Goal: Information Seeking & Learning: Learn about a topic

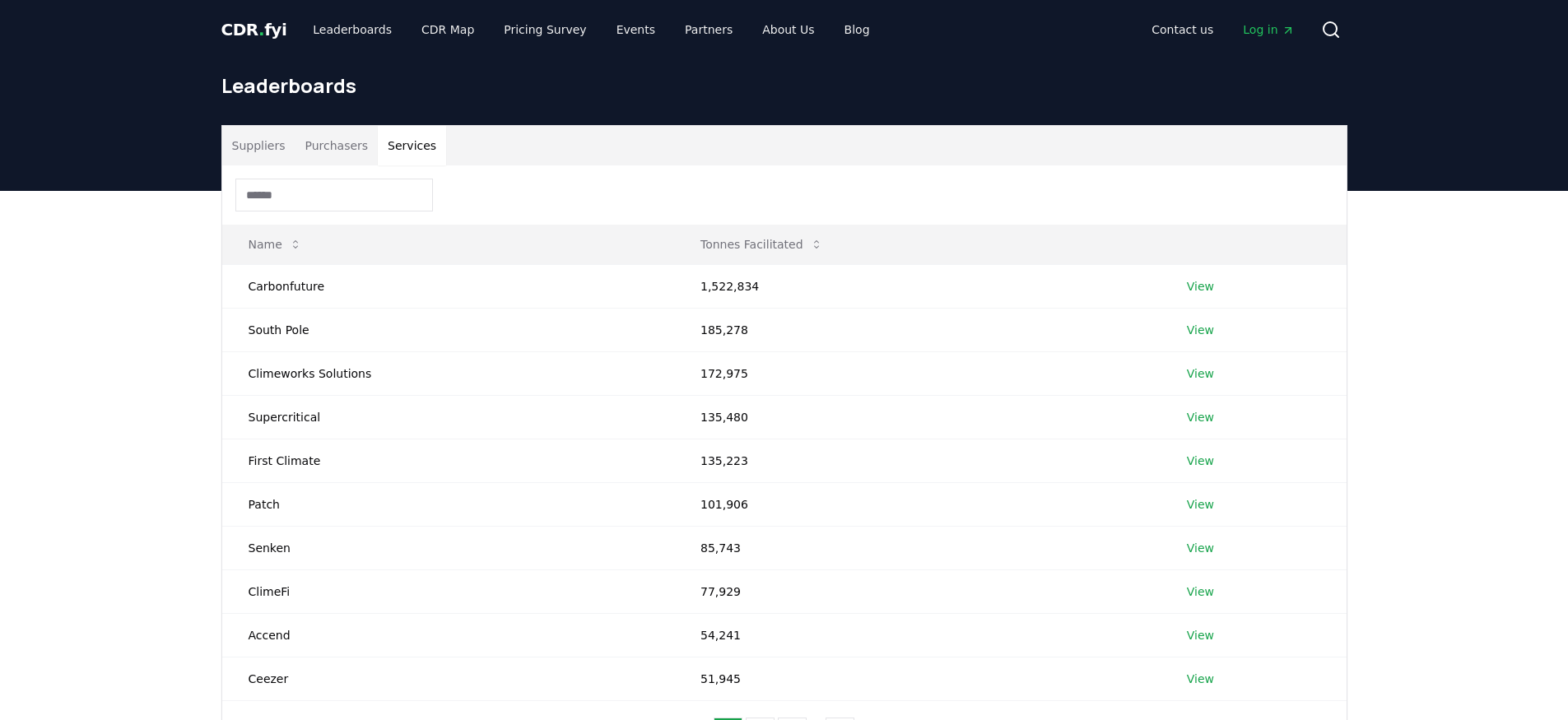
click at [425, 146] on button "Services" at bounding box center [412, 145] width 68 height 39
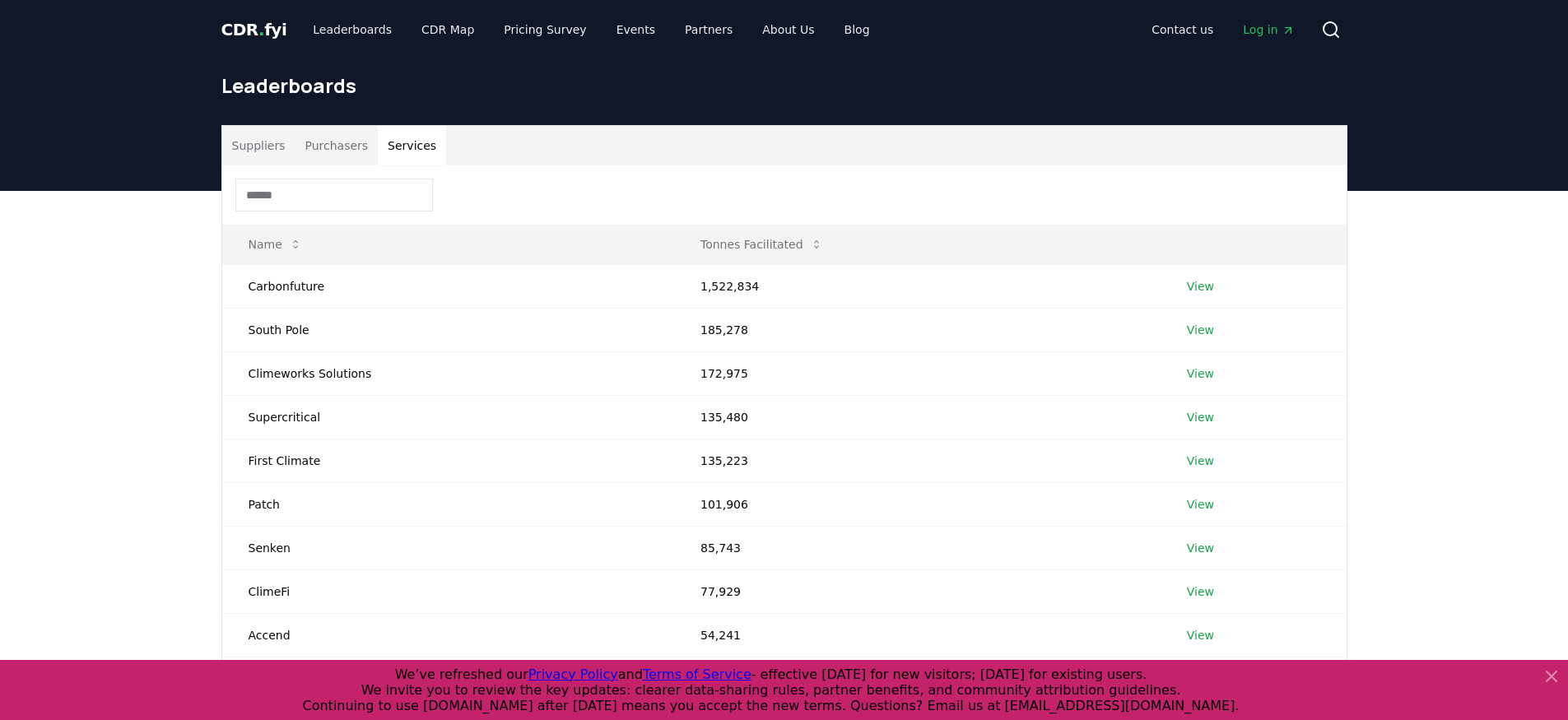
click at [150, 303] on div "Suppliers Purchasers Services Name Tonnes Facilitated Carbonfuture 1,522,834 Vi…" at bounding box center [784, 512] width 1568 height 642
click at [1518, 260] on div "Suppliers Purchasers Services Name Tonnes Facilitated Carbonfuture 1,522,834 Vi…" at bounding box center [784, 512] width 1568 height 642
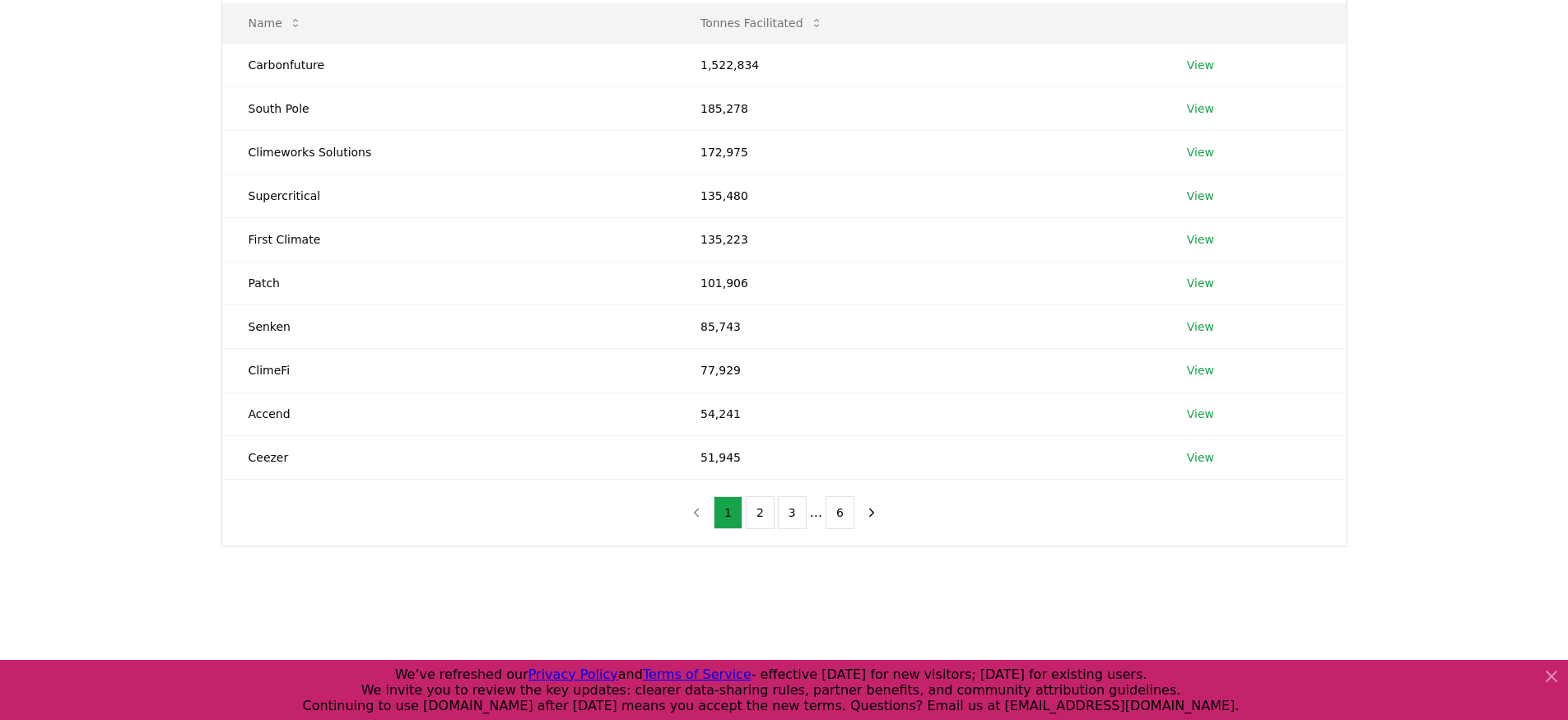
scroll to position [273, 0]
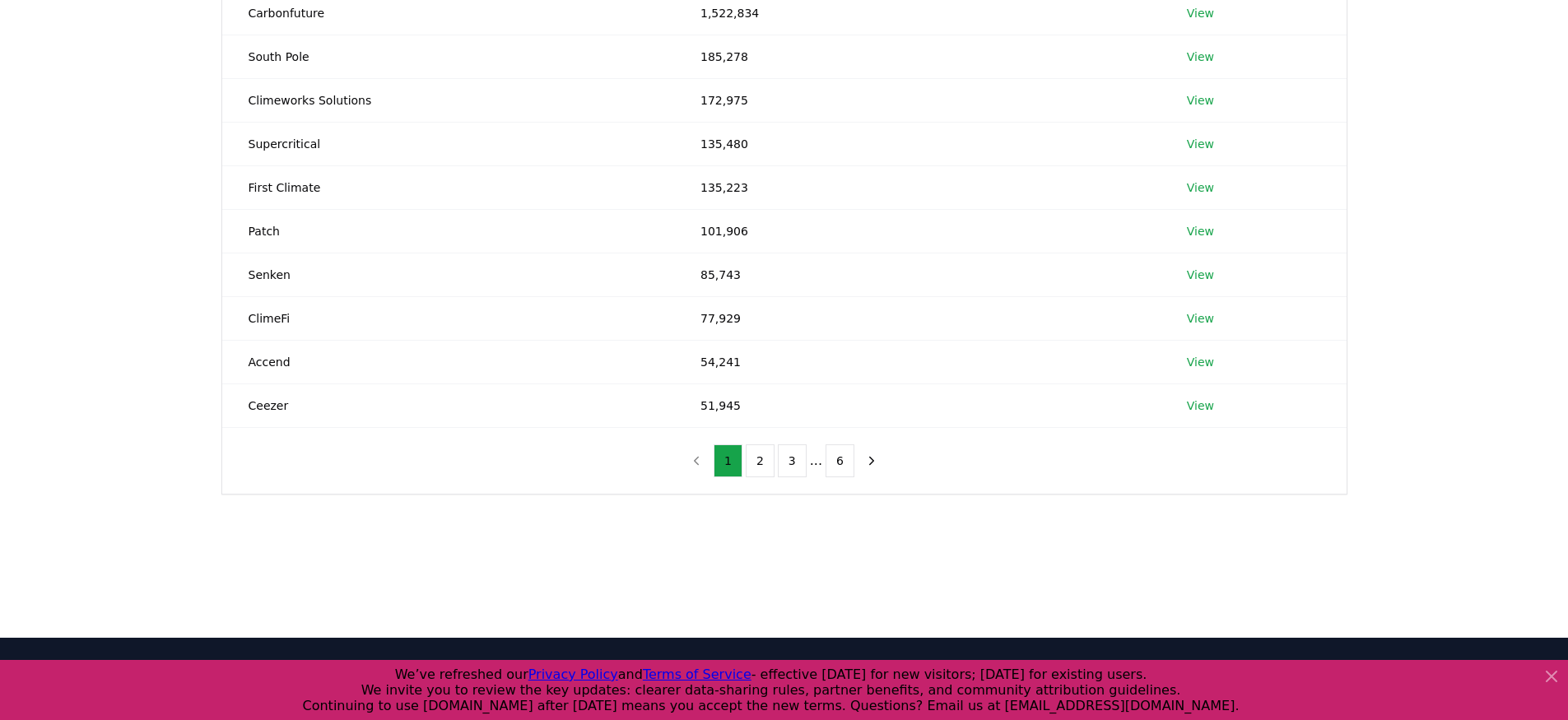
click at [843, 467] on button "6" at bounding box center [840, 460] width 29 height 33
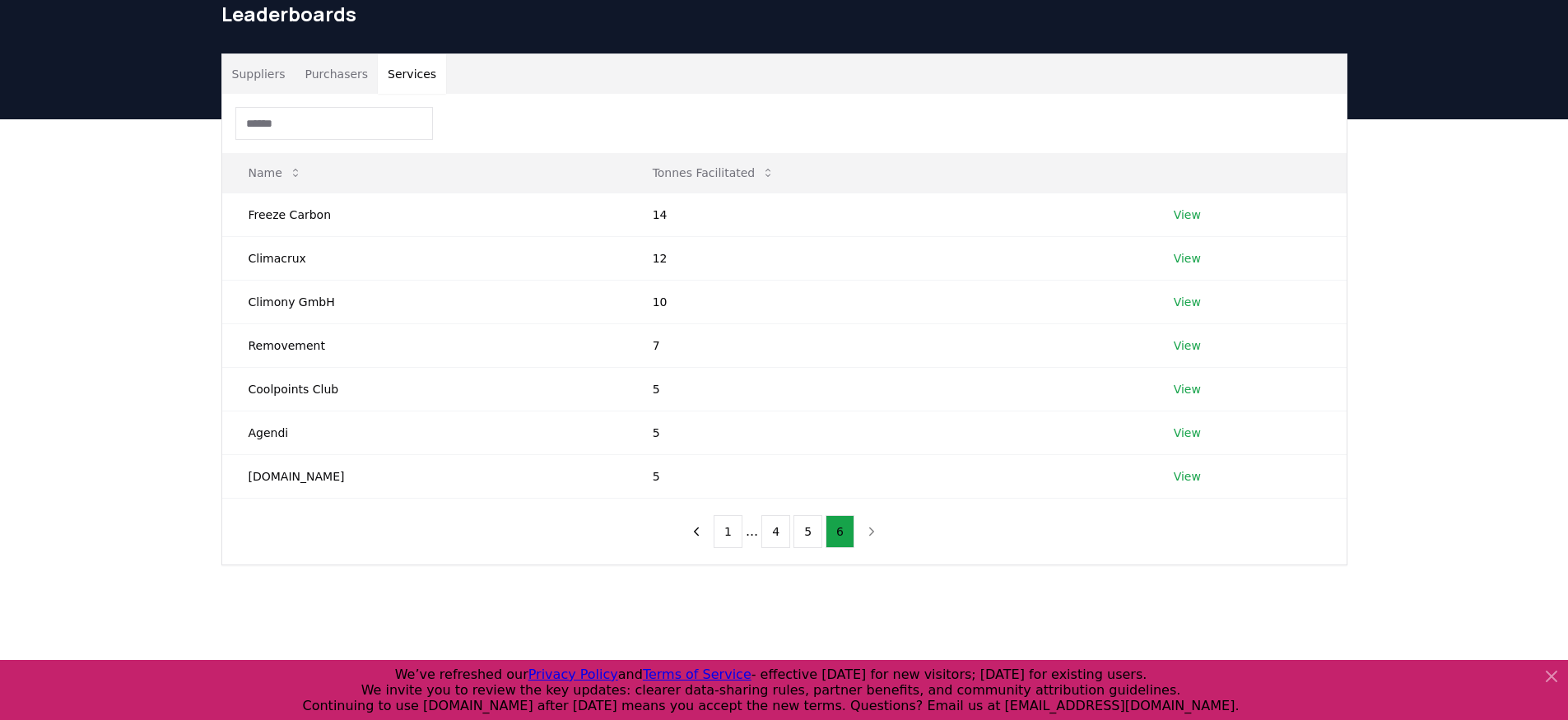
scroll to position [58, 0]
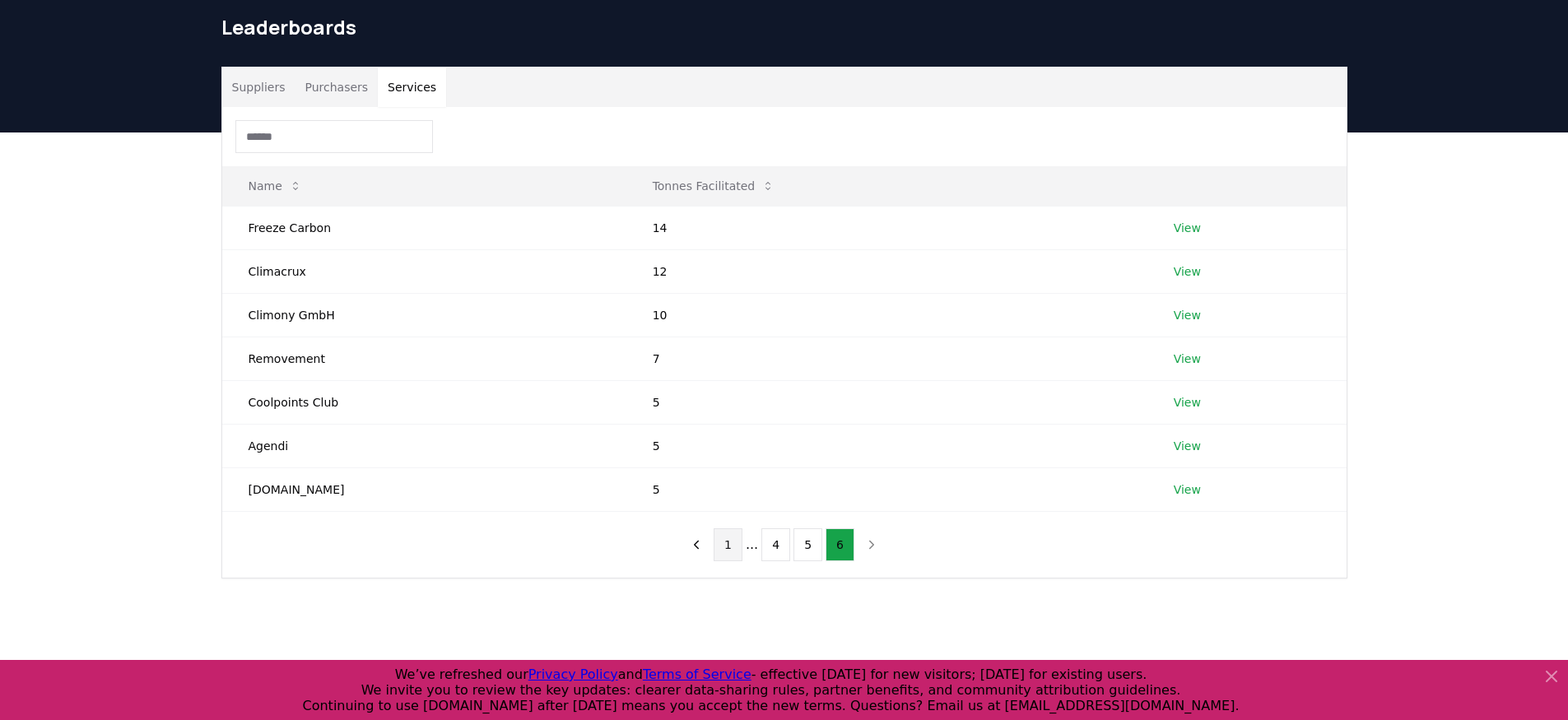
click at [734, 550] on button "1" at bounding box center [728, 544] width 29 height 33
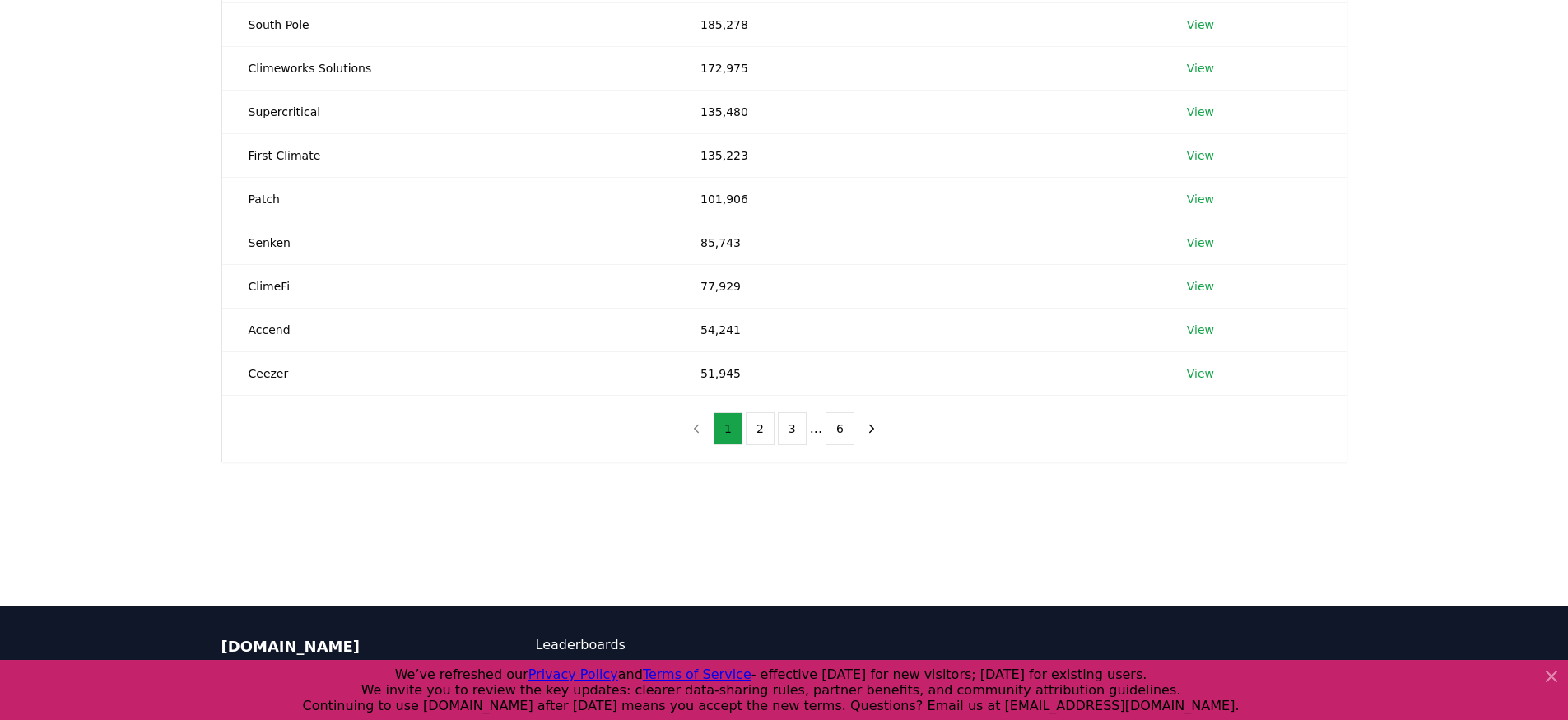
scroll to position [333, 0]
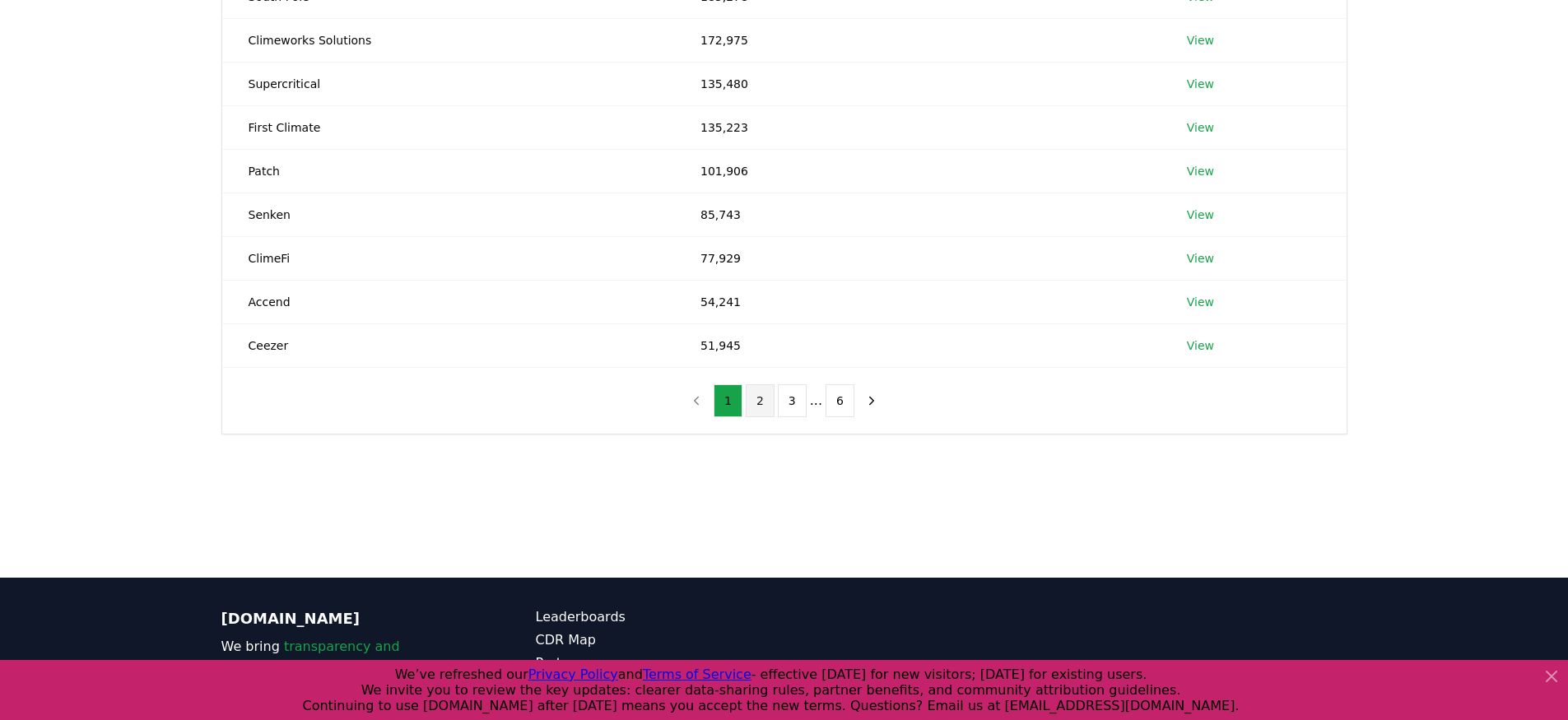
click at [761, 403] on button "2" at bounding box center [761, 401] width 29 height 33
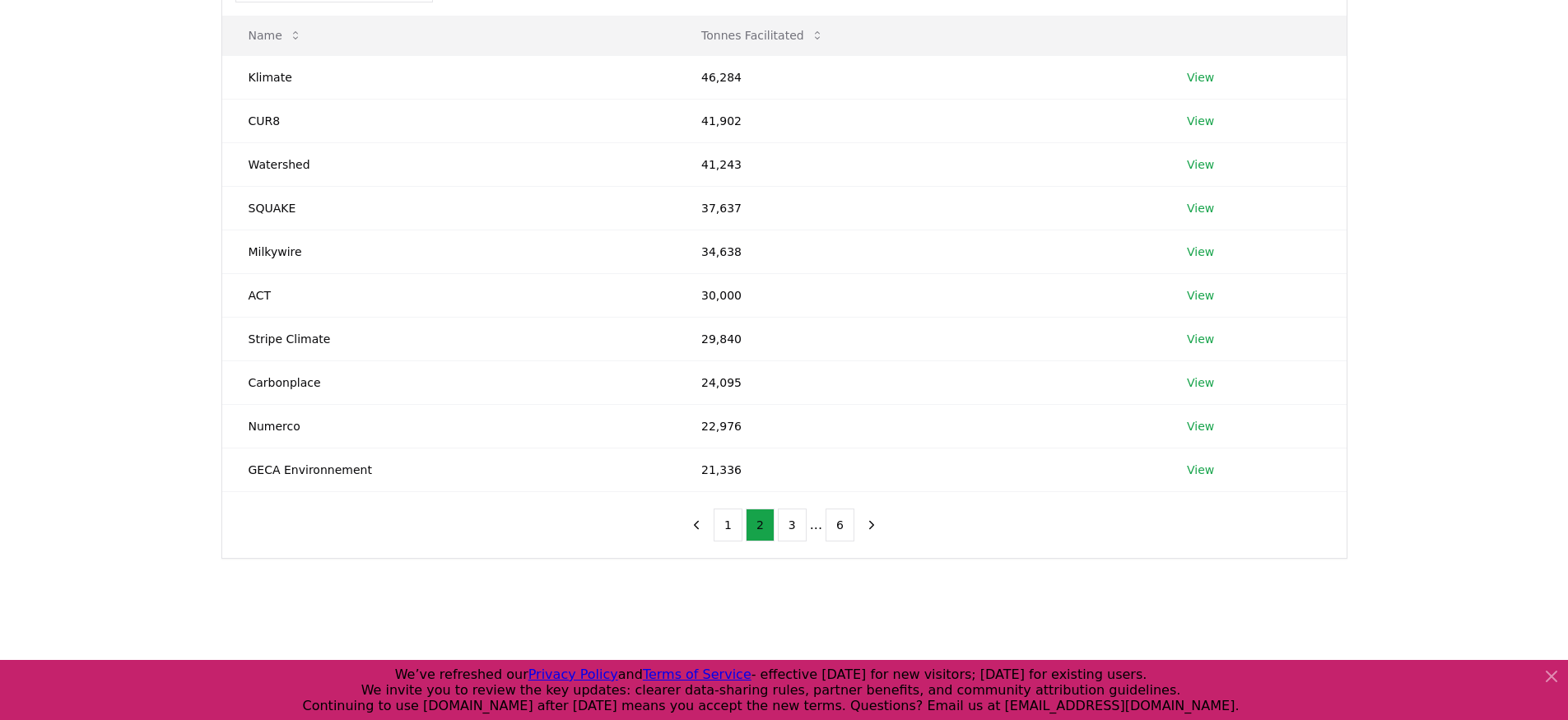
scroll to position [208, 0]
click at [785, 536] on button "3" at bounding box center [792, 526] width 29 height 33
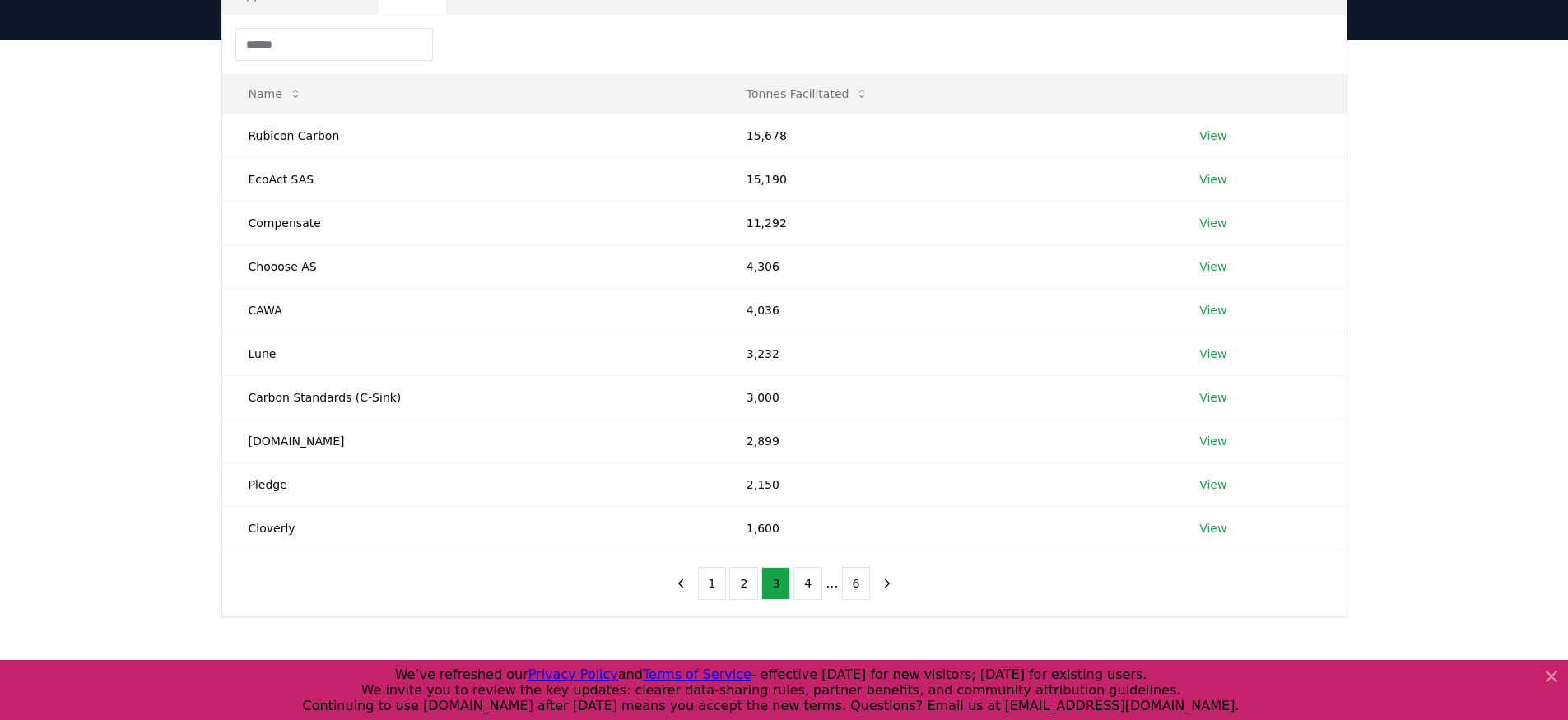
scroll to position [166, 0]
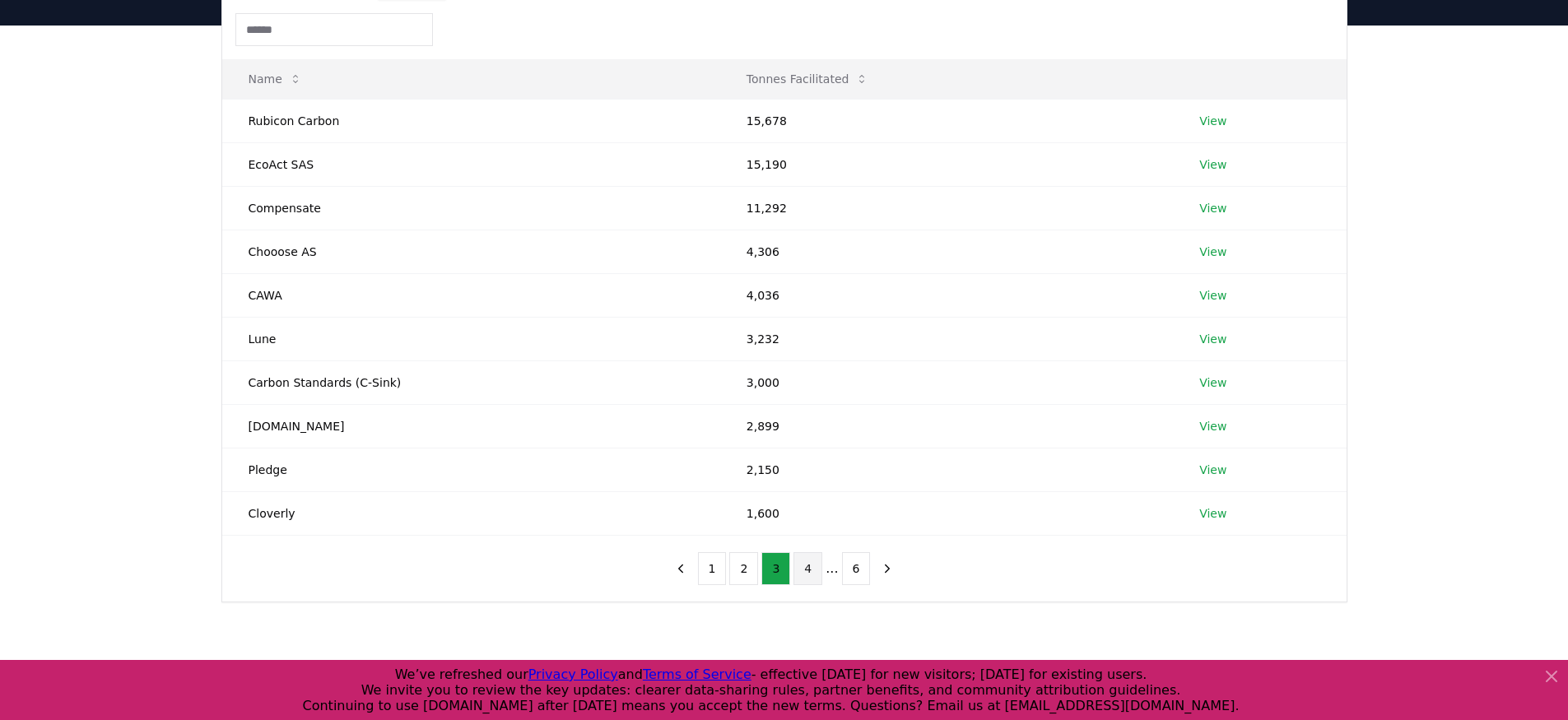
click at [807, 562] on button "4" at bounding box center [808, 568] width 29 height 33
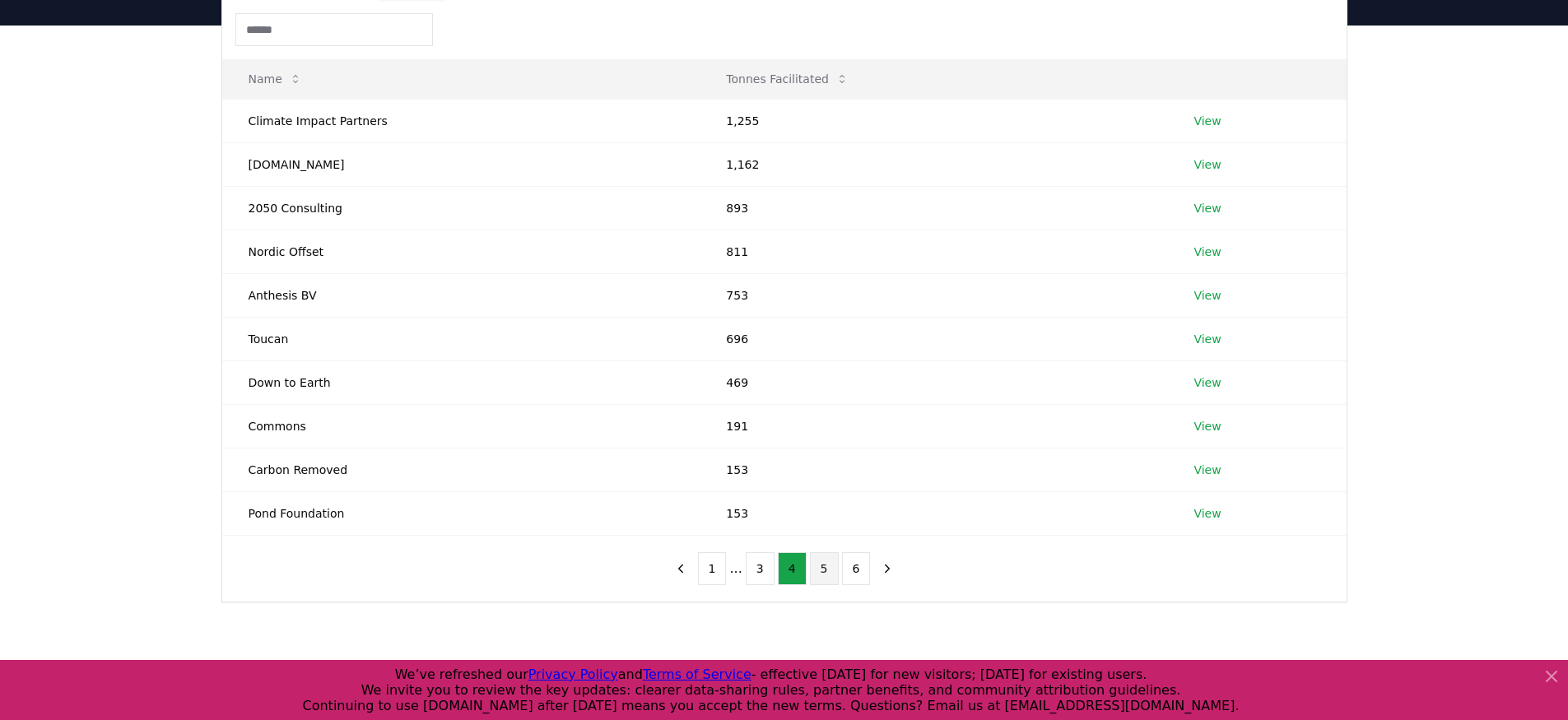
click at [824, 574] on button "5" at bounding box center [825, 568] width 29 height 33
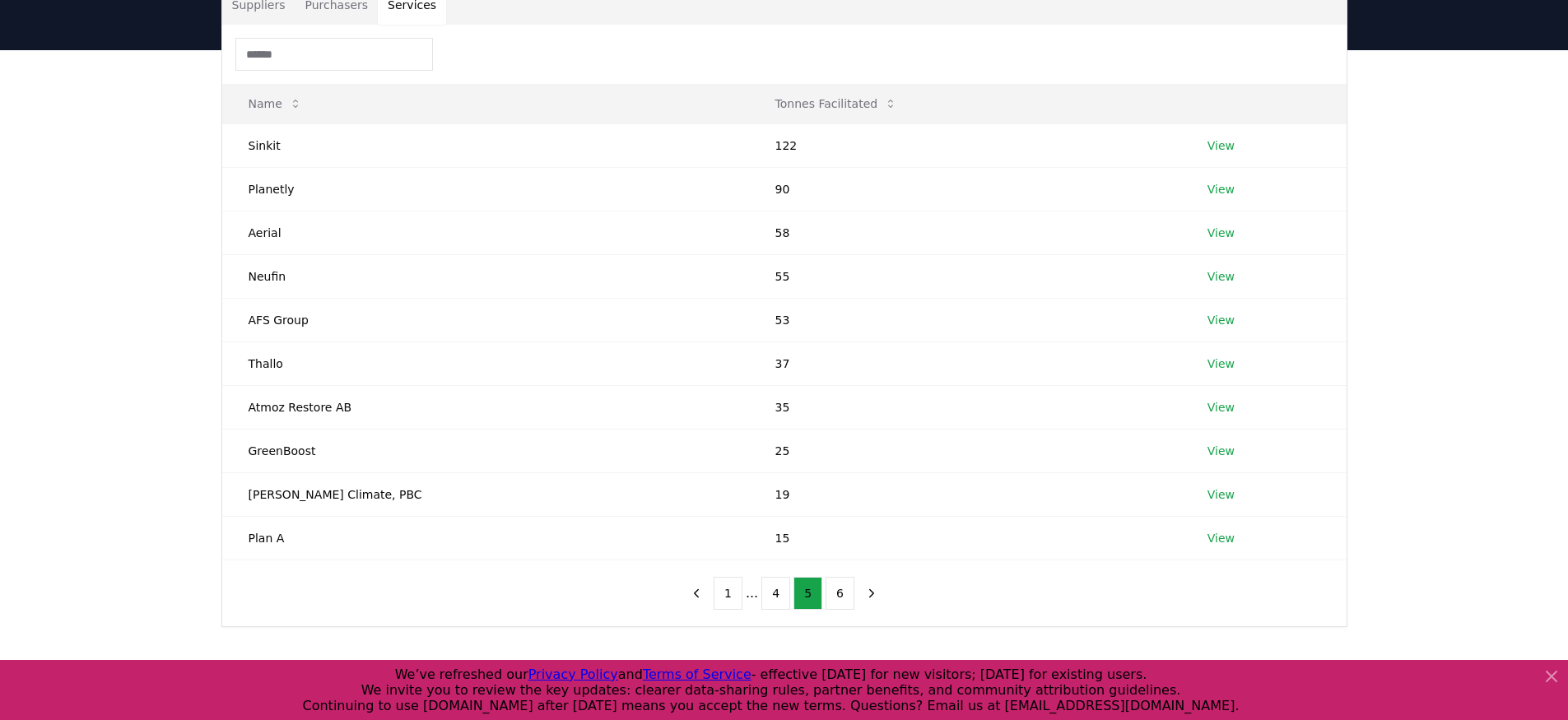
scroll to position [135, 0]
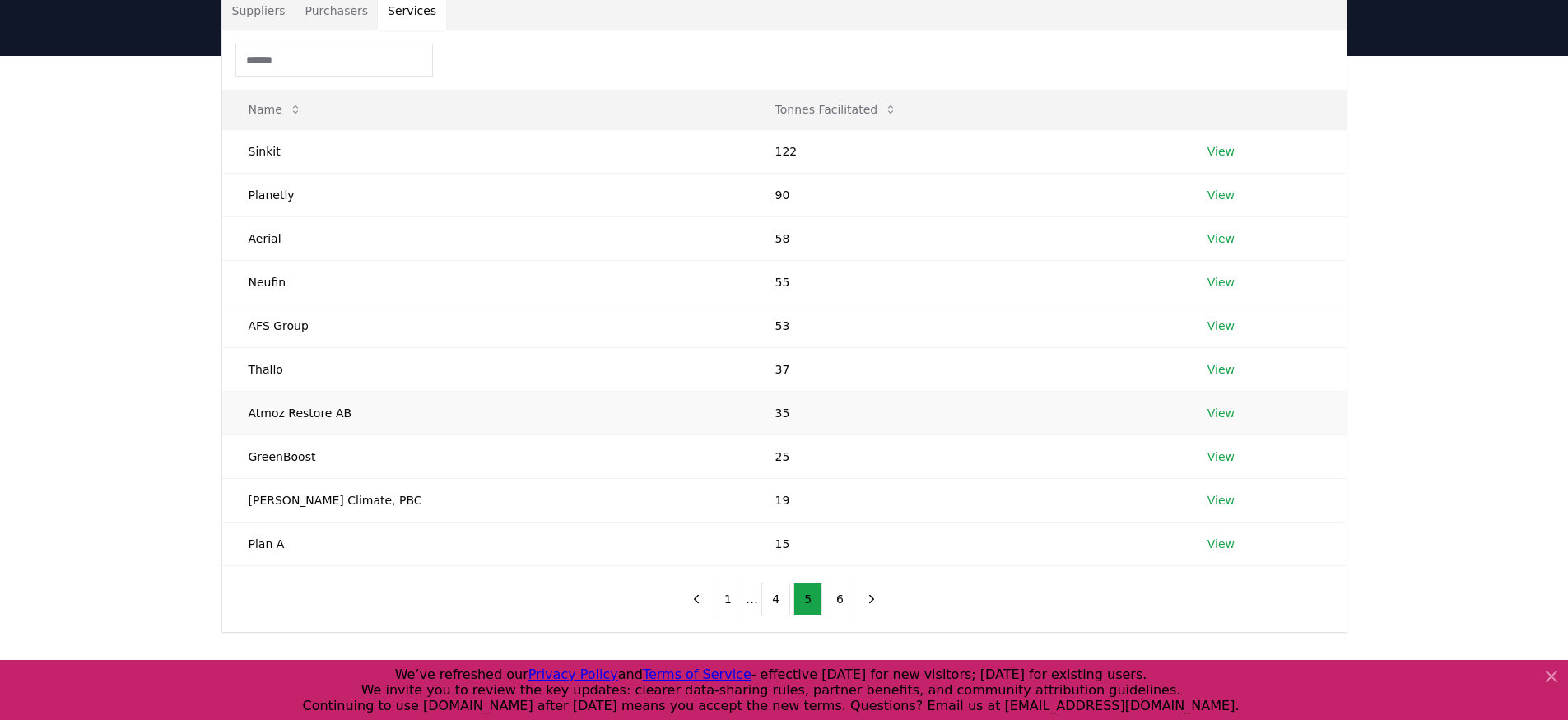
click at [320, 413] on td "Atmoz Restore AB" at bounding box center [485, 413] width 527 height 44
click at [318, 419] on td "Atmoz Restore AB" at bounding box center [485, 413] width 527 height 44
click at [196, 352] on div "Suppliers Purchasers Services Name Tonnes Facilitated Sinkit 122 View Planetly …" at bounding box center [784, 378] width 1568 height 642
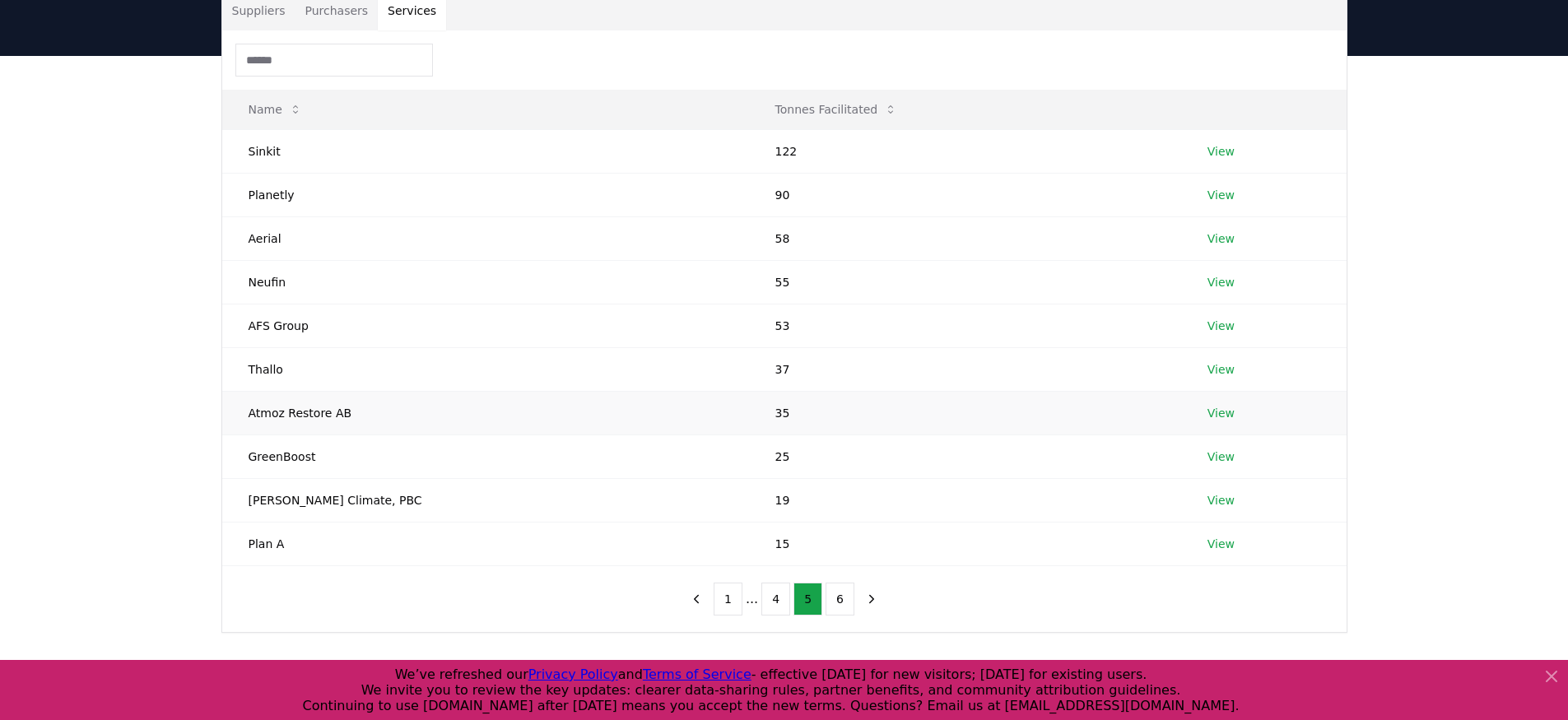
click at [322, 427] on td "Atmoz Restore AB" at bounding box center [485, 413] width 527 height 44
click at [324, 413] on td "Atmoz Restore AB" at bounding box center [485, 413] width 527 height 44
click at [324, 413] on td "Atmoz Restore AB" at bounding box center [485, 413] width 527 height 44
click at [323, 411] on td "Atmoz Restore AB" at bounding box center [485, 413] width 527 height 44
click at [1419, 292] on div "Suppliers Purchasers Services Name Tonnes Facilitated Sinkit 122 View Planetly …" at bounding box center [784, 378] width 1568 height 642
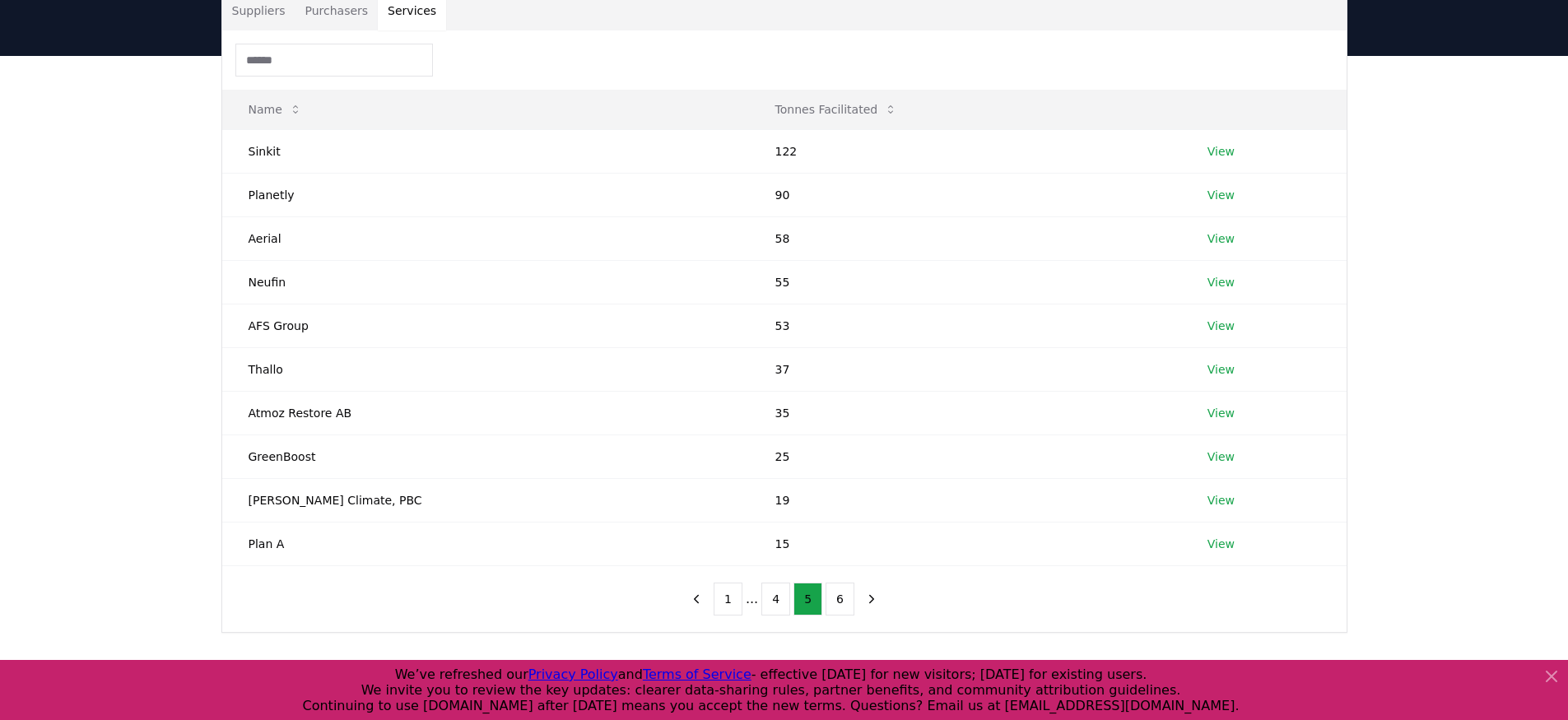
scroll to position [115, 0]
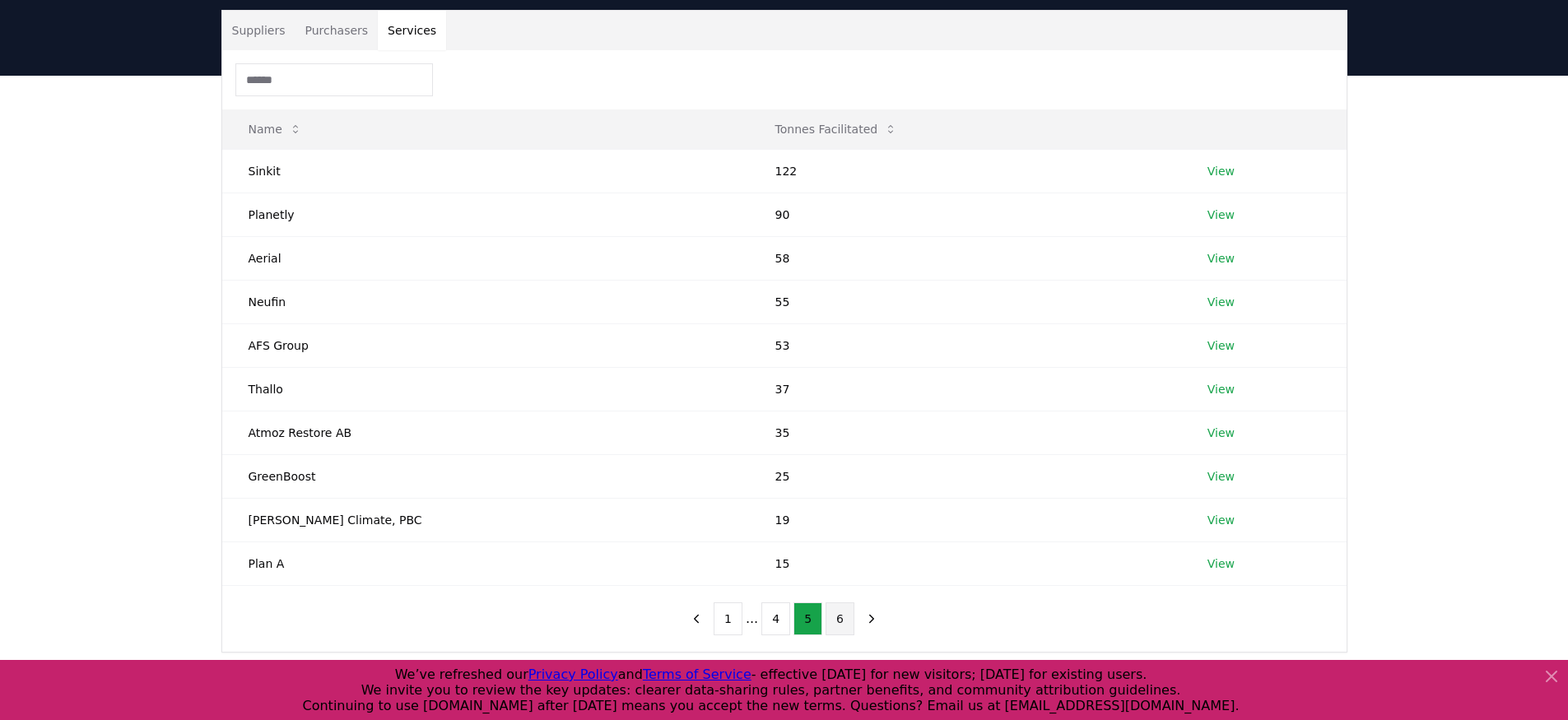
click at [836, 622] on button "6" at bounding box center [840, 618] width 29 height 33
